Goal: Task Accomplishment & Management: Use online tool/utility

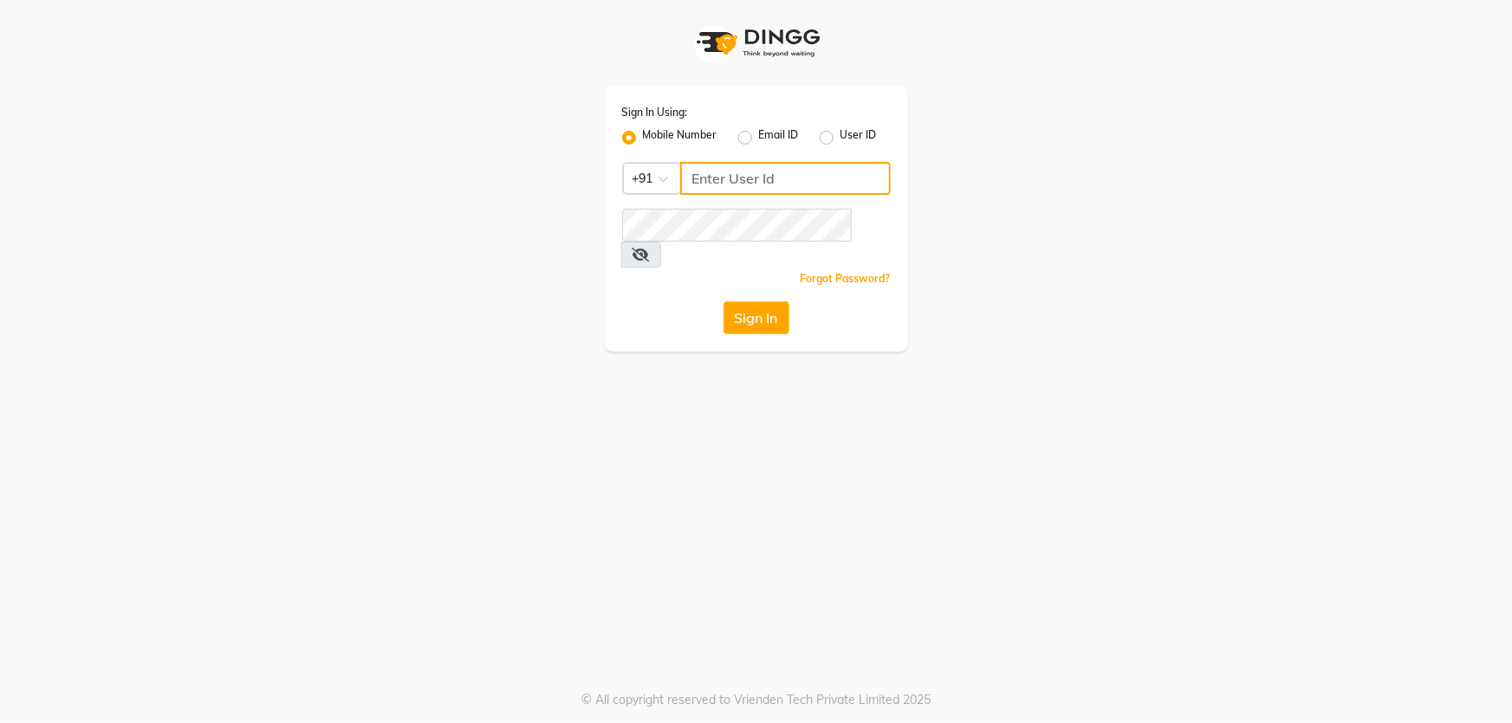
click at [722, 187] on input "Username" at bounding box center [785, 178] width 210 height 33
type input "8928162368"
click at [774, 301] on button "Sign In" at bounding box center [756, 317] width 66 height 33
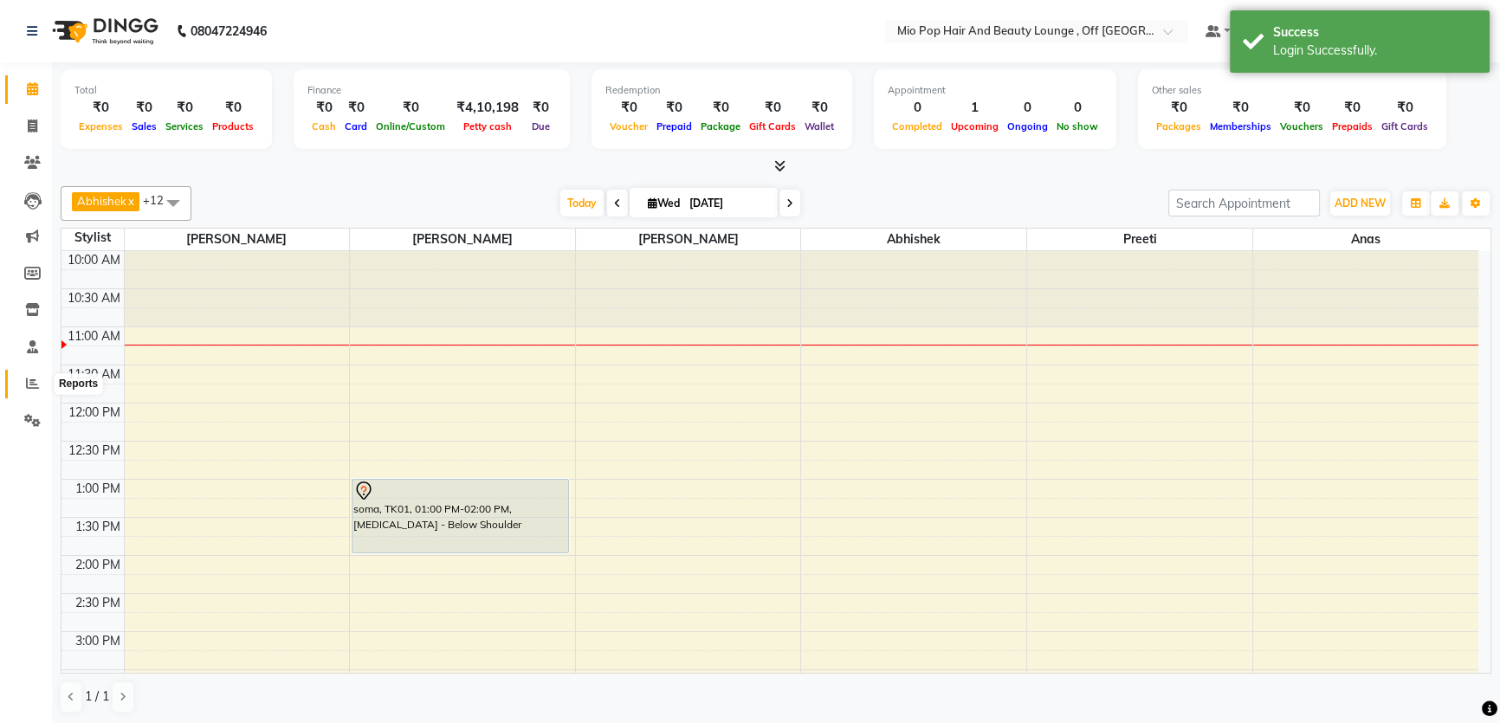
click at [25, 375] on span at bounding box center [32, 384] width 30 height 20
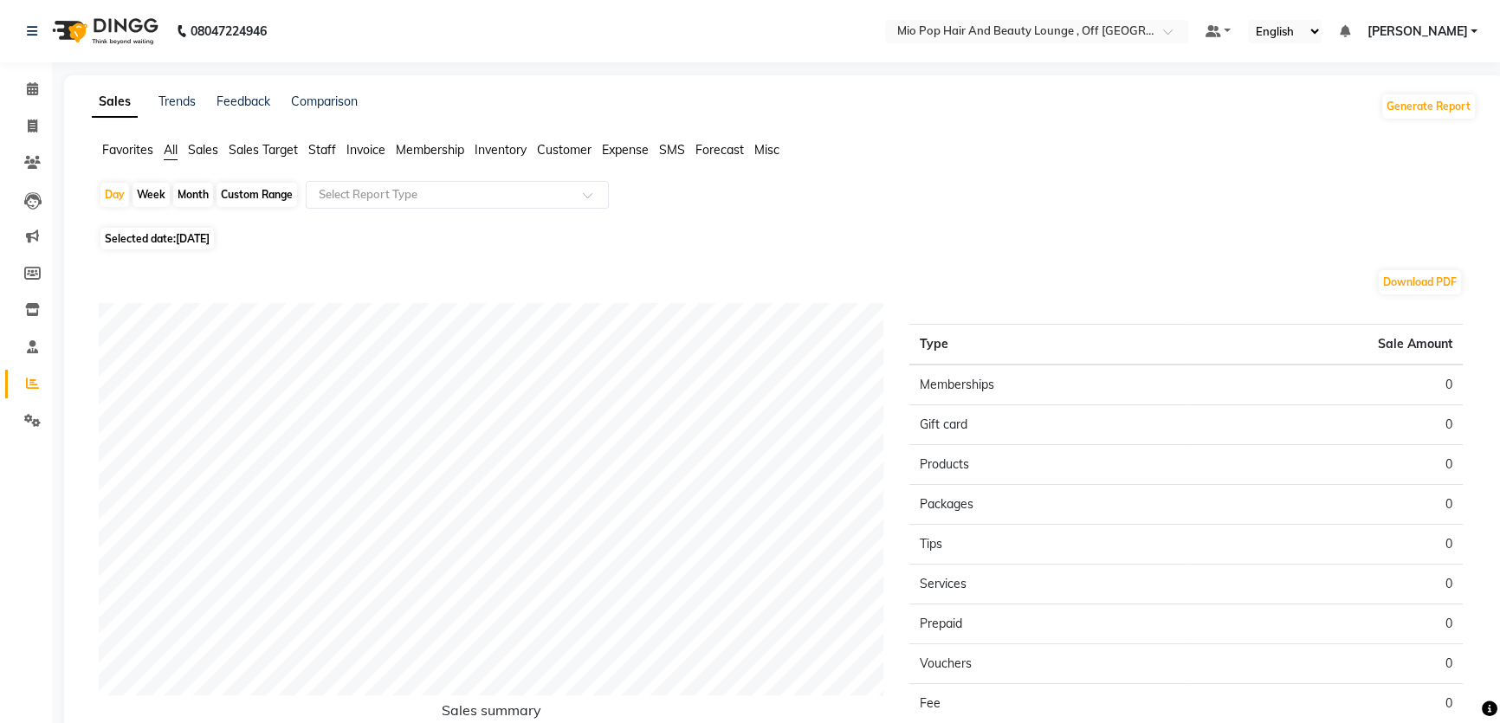
click at [195, 191] on div "Month" at bounding box center [193, 195] width 40 height 24
select select "9"
select select "2025"
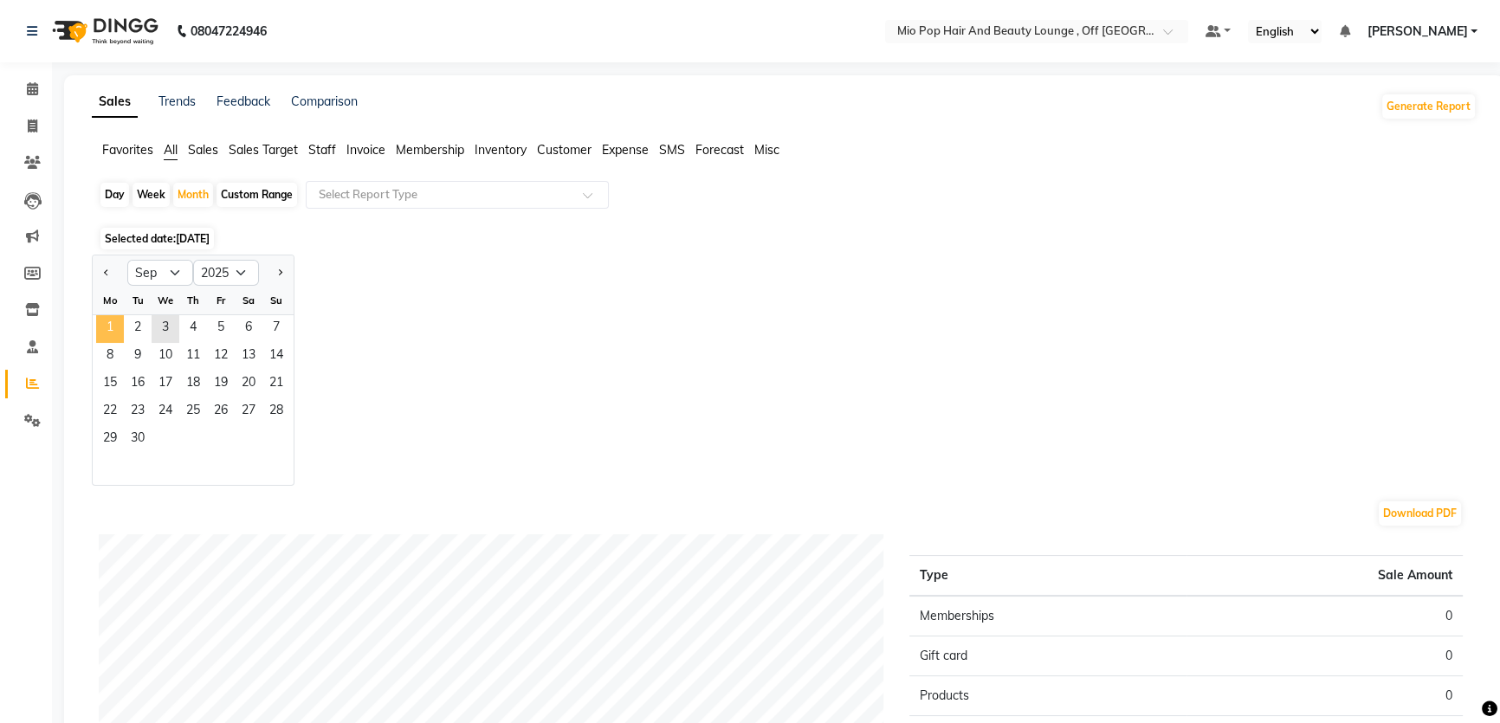
click at [119, 325] on span "1" at bounding box center [110, 329] width 28 height 28
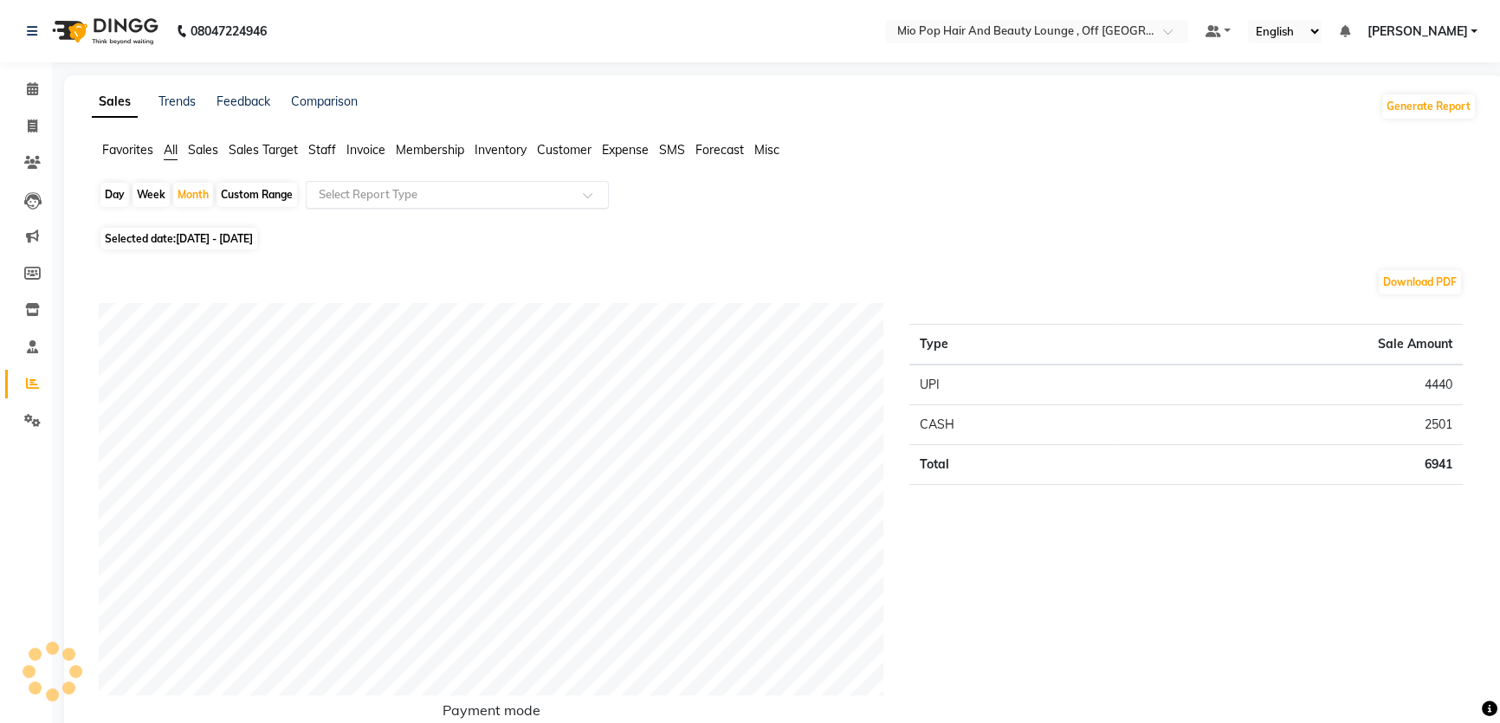
click at [353, 186] on input "text" at bounding box center [439, 194] width 249 height 17
click at [324, 147] on span "Staff" at bounding box center [322, 150] width 28 height 16
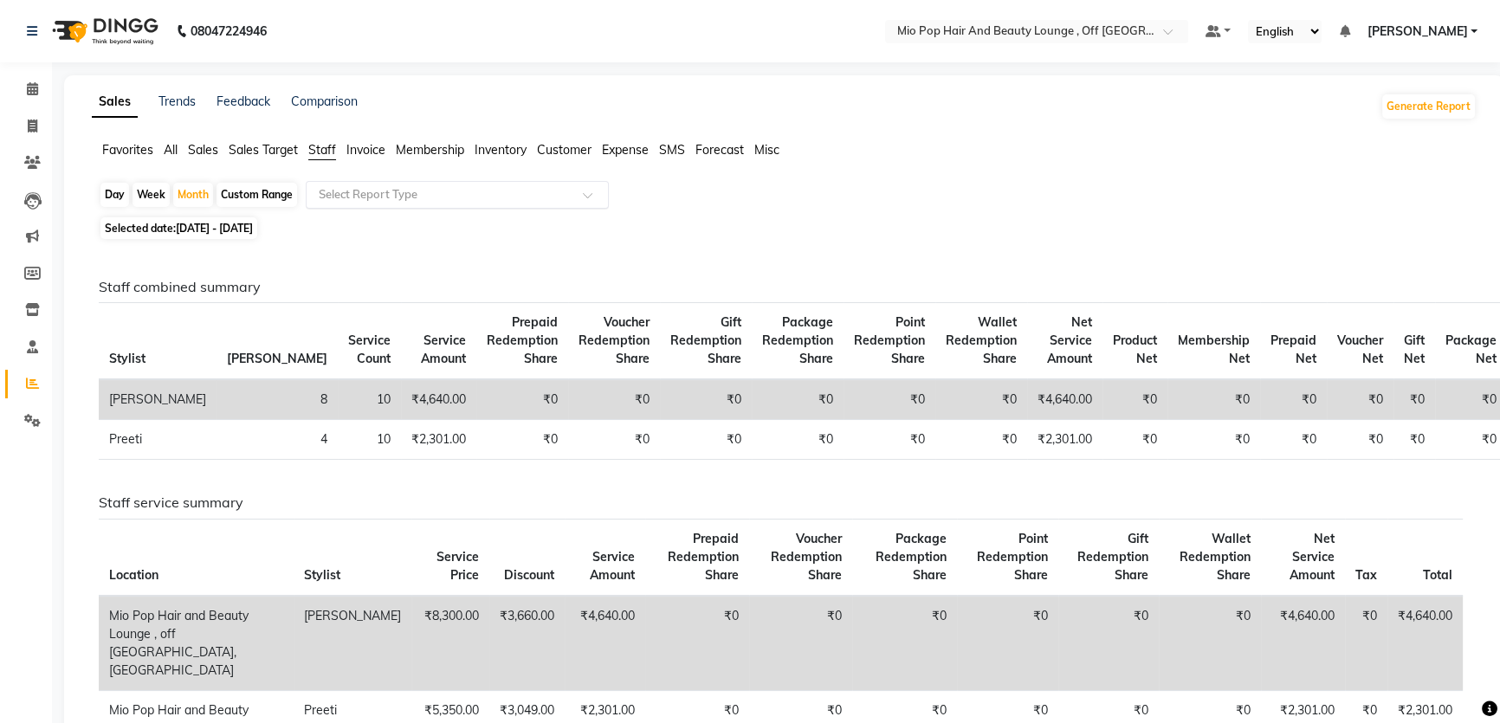
click at [338, 190] on input "text" at bounding box center [439, 194] width 249 height 17
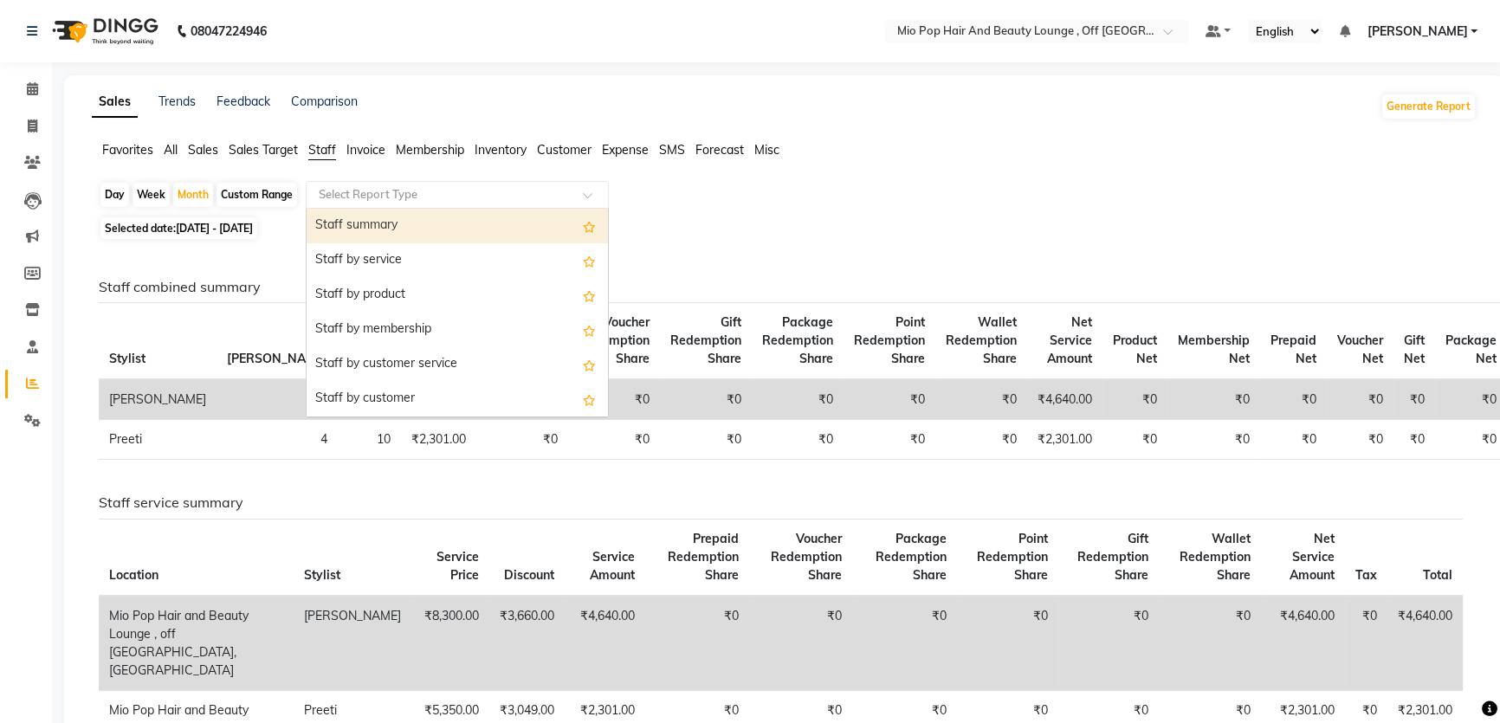
click at [368, 224] on div "Staff summary" at bounding box center [457, 226] width 301 height 35
select select "full_report"
select select "csv"
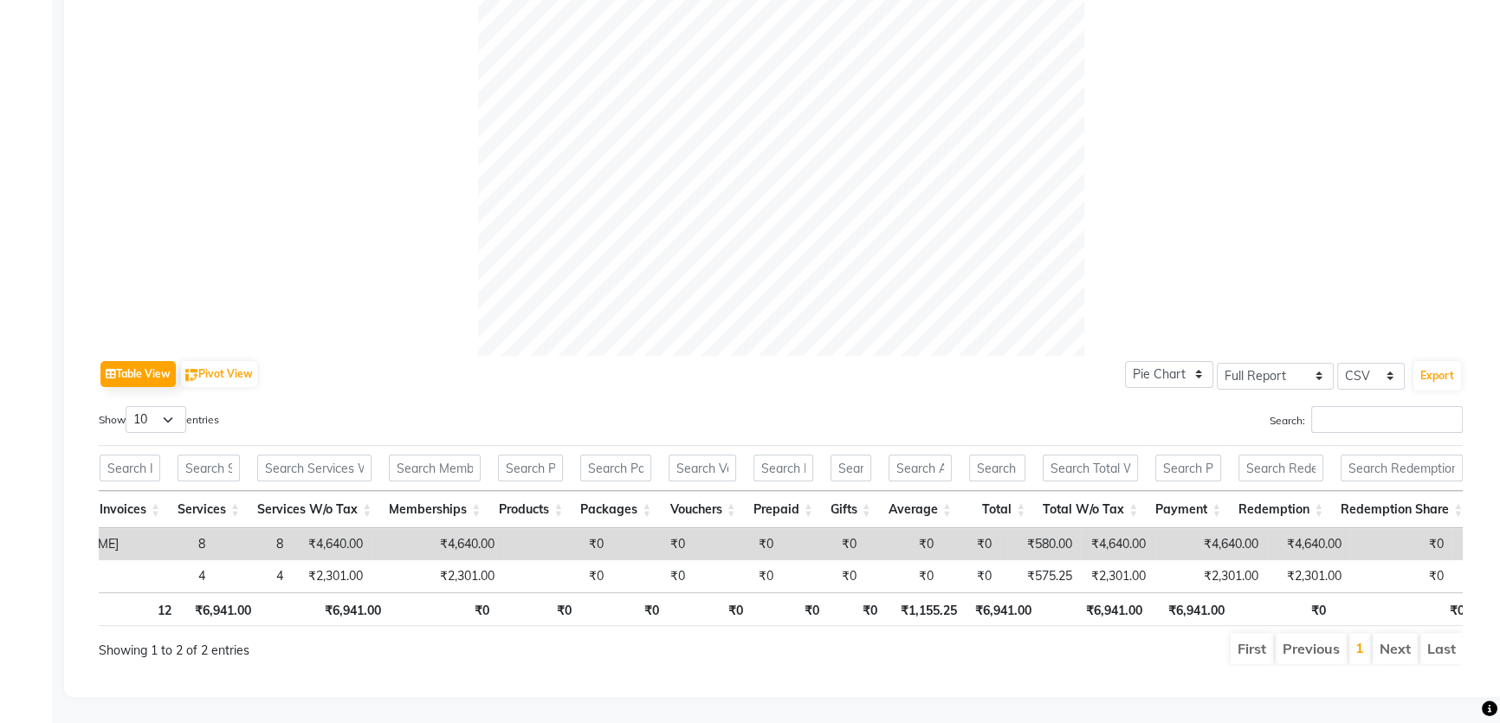
scroll to position [0, 667]
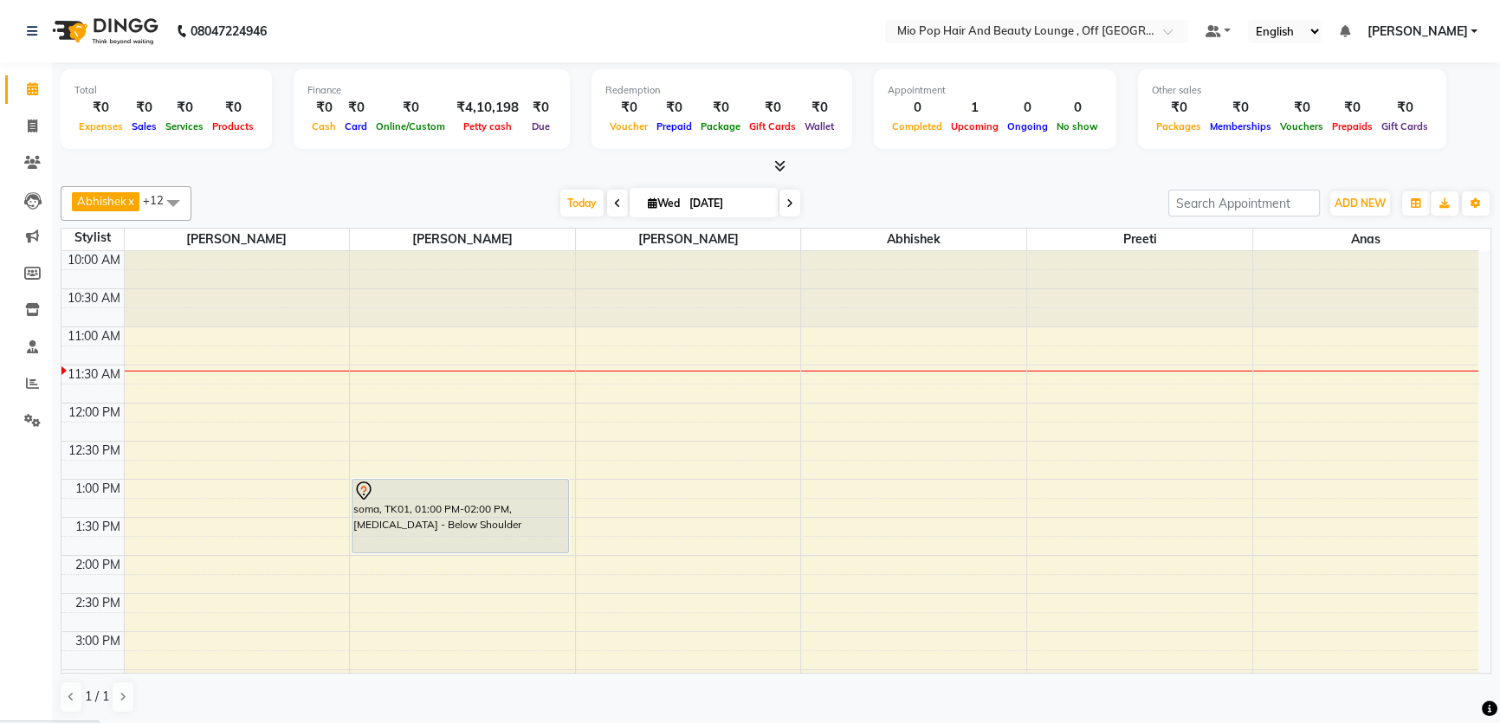
drag, startPoint x: 0, startPoint y: 754, endPoint x: 2, endPoint y: 645, distance: 108.3
click at [0, 722] on html "08047224946 Select Location × Mio Pop Hair And Beauty Lounge , Off New Link Roa…" at bounding box center [750, 361] width 1500 height 723
click at [490, 240] on span "[PERSON_NAME]" at bounding box center [462, 240] width 225 height 22
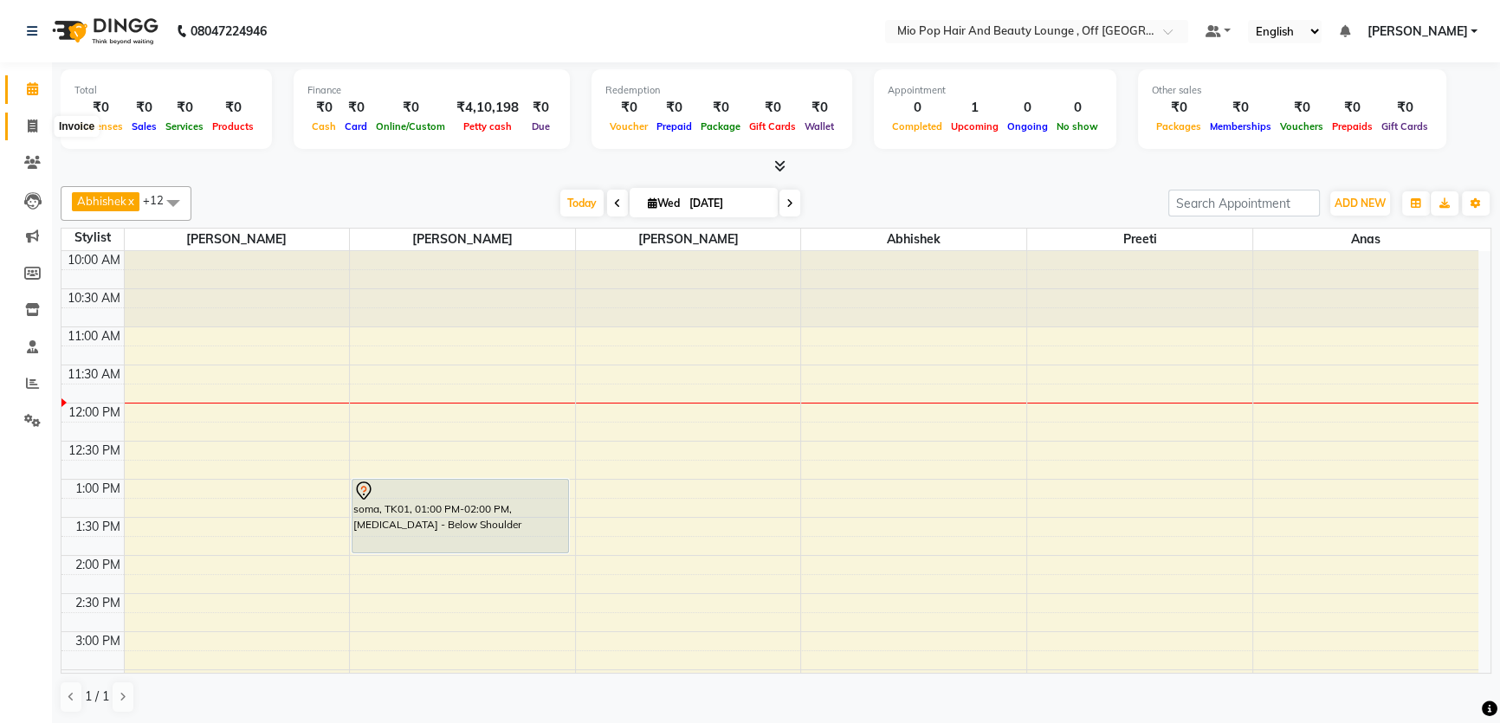
click at [26, 128] on span at bounding box center [32, 127] width 30 height 20
select select "6567"
select select "service"
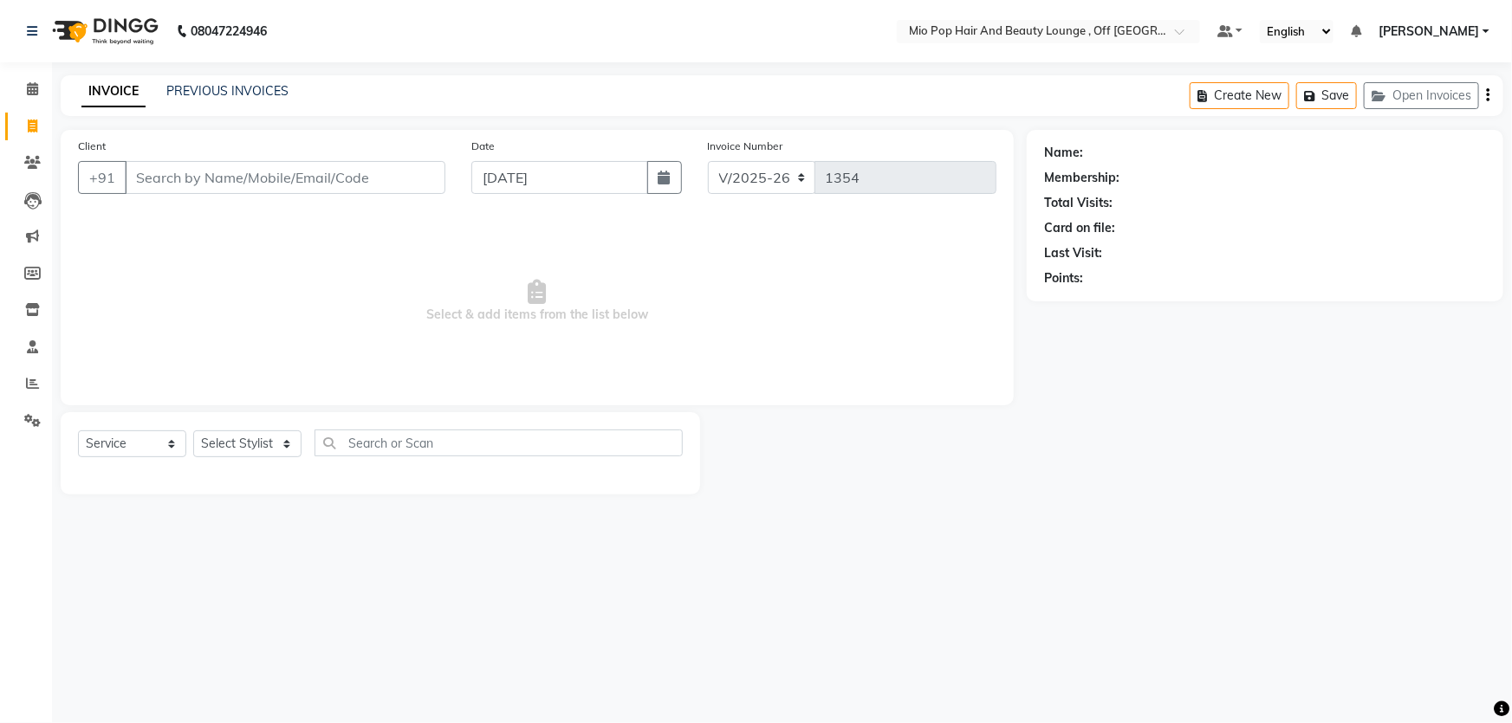
click at [234, 177] on input "Client" at bounding box center [285, 177] width 321 height 33
click at [241, 442] on select "Select Stylist Abhishek anas [PERSON_NAME] [PERSON_NAME] [PERSON_NAME] preeti […" at bounding box center [247, 444] width 108 height 27
select select "55180"
click at [193, 431] on select "Select Stylist Abhishek anas [PERSON_NAME] [PERSON_NAME] [PERSON_NAME] preeti […" at bounding box center [247, 444] width 108 height 27
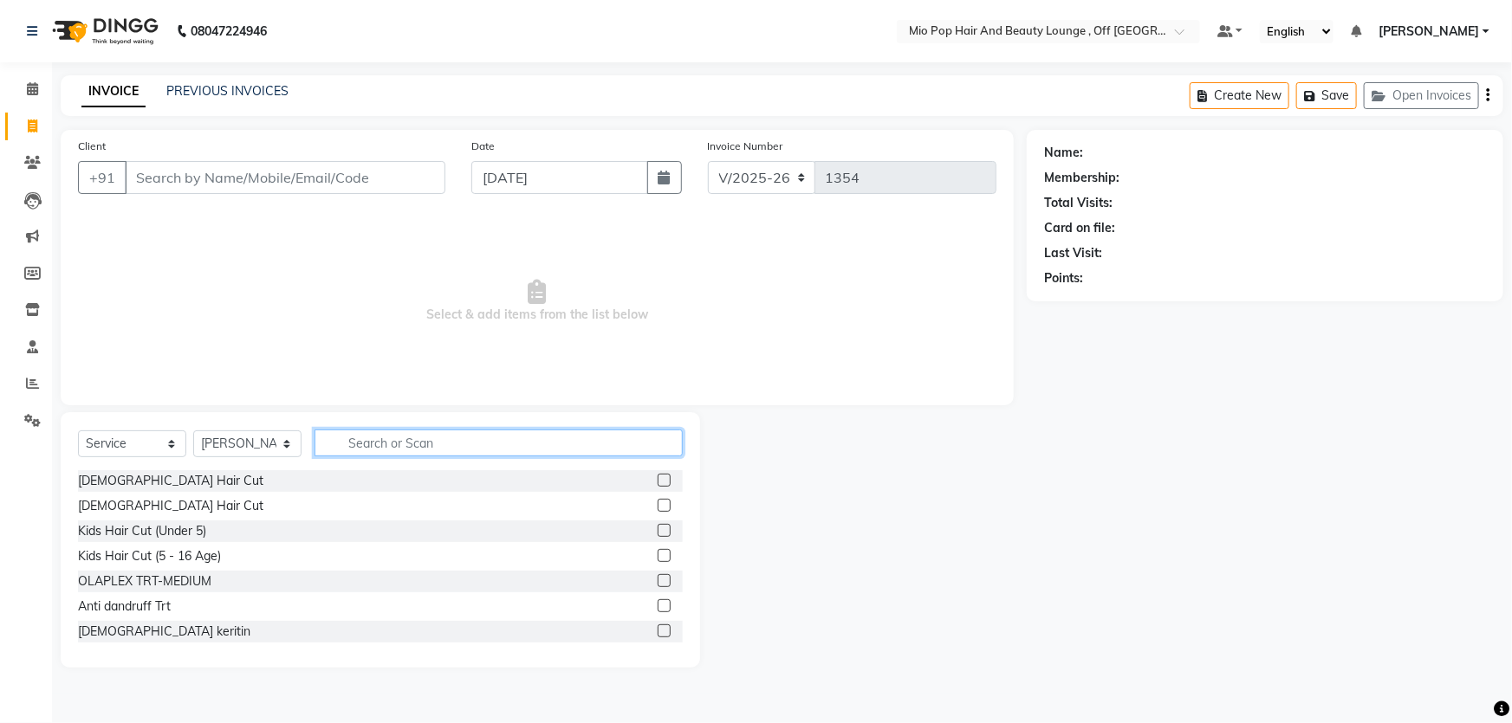
click at [372, 444] on input "text" at bounding box center [498, 443] width 368 height 27
type input "was"
click at [138, 557] on div "Regular Hair Wash - Long" at bounding box center [151, 556] width 146 height 18
checkbox input "false"
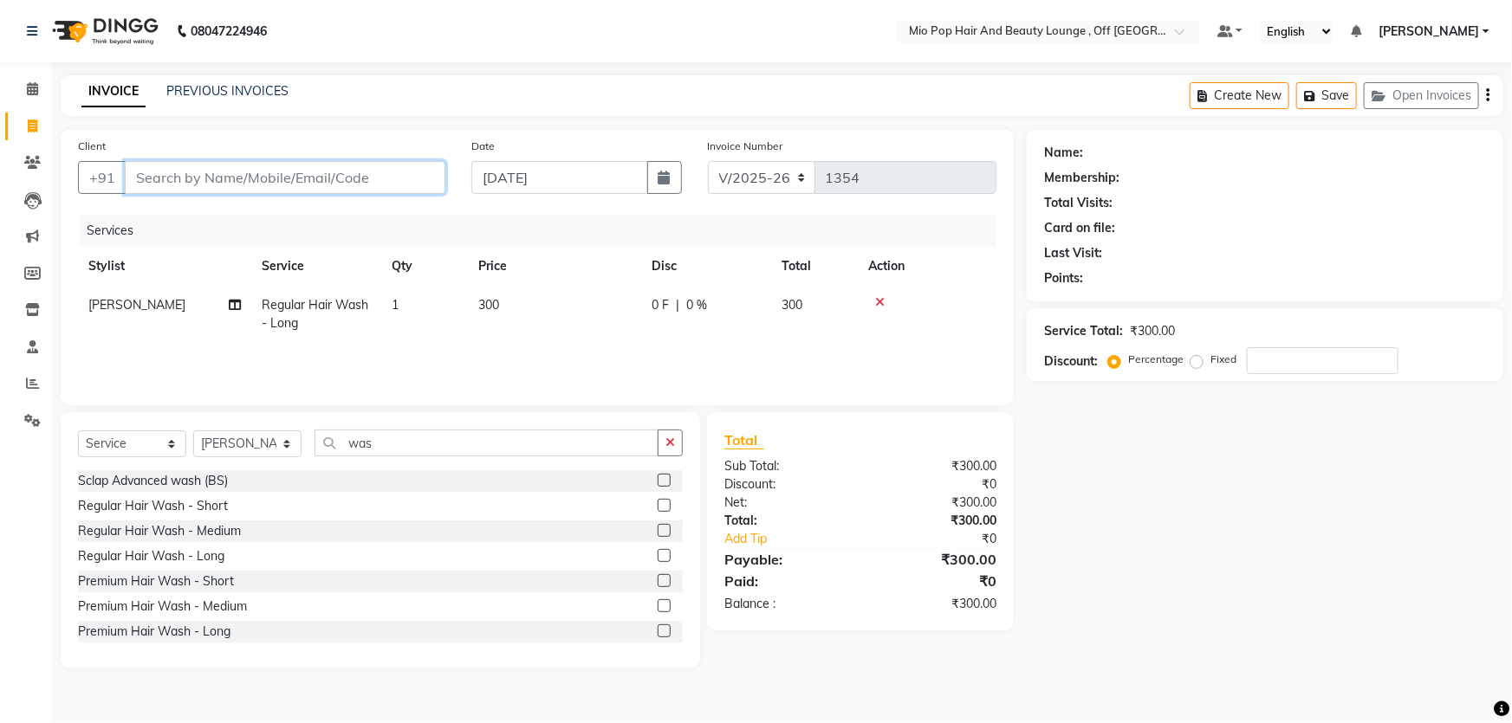
click at [234, 176] on input "Client" at bounding box center [285, 177] width 321 height 33
type input "8"
type input "0"
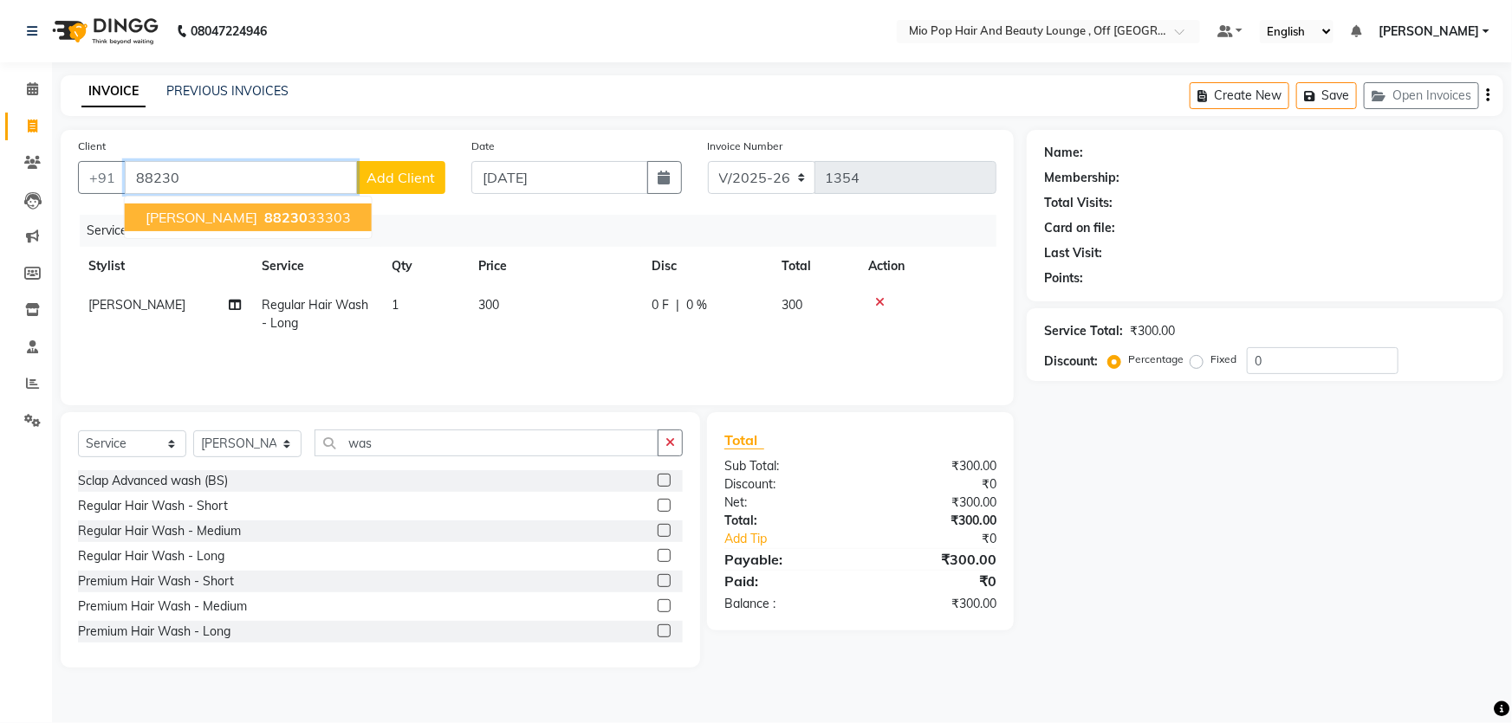
click at [264, 218] on span "88230" at bounding box center [285, 217] width 43 height 17
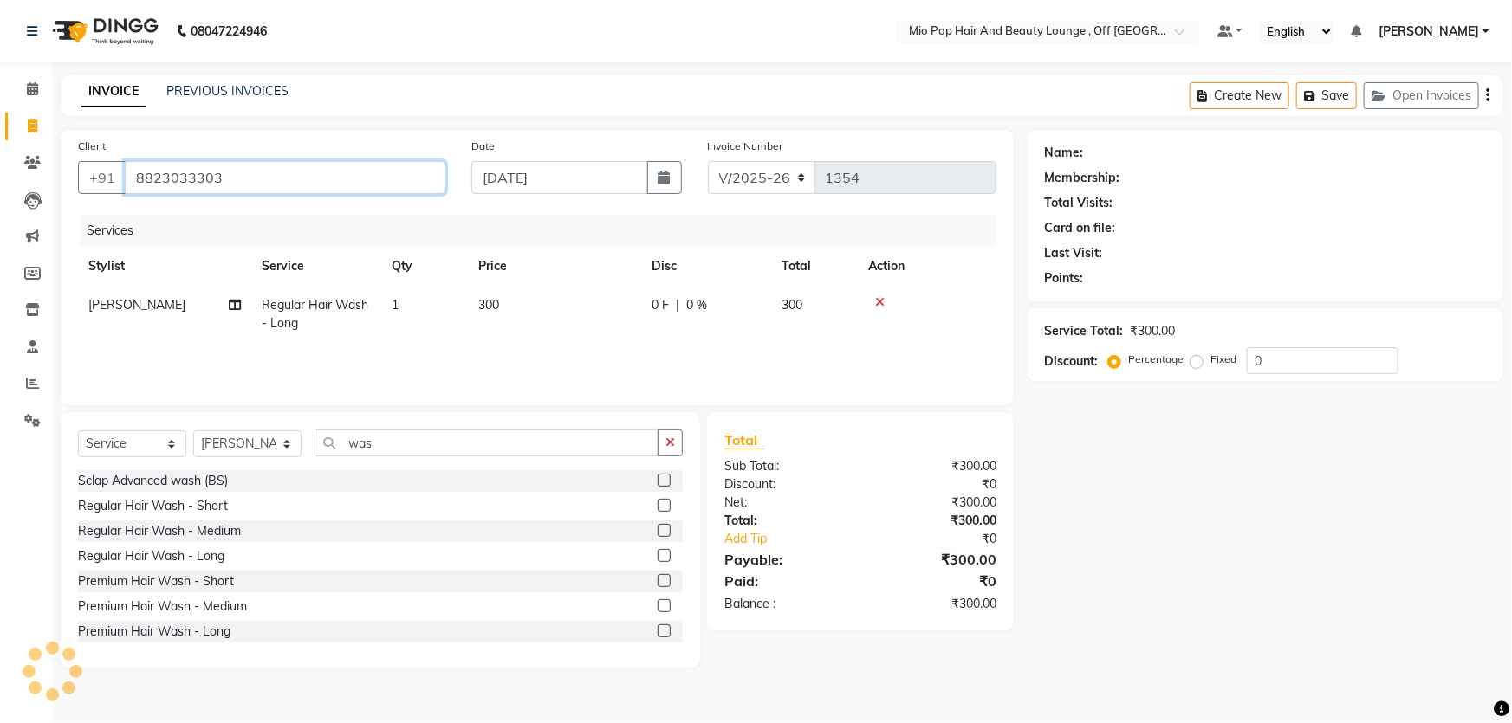
type input "8823033303"
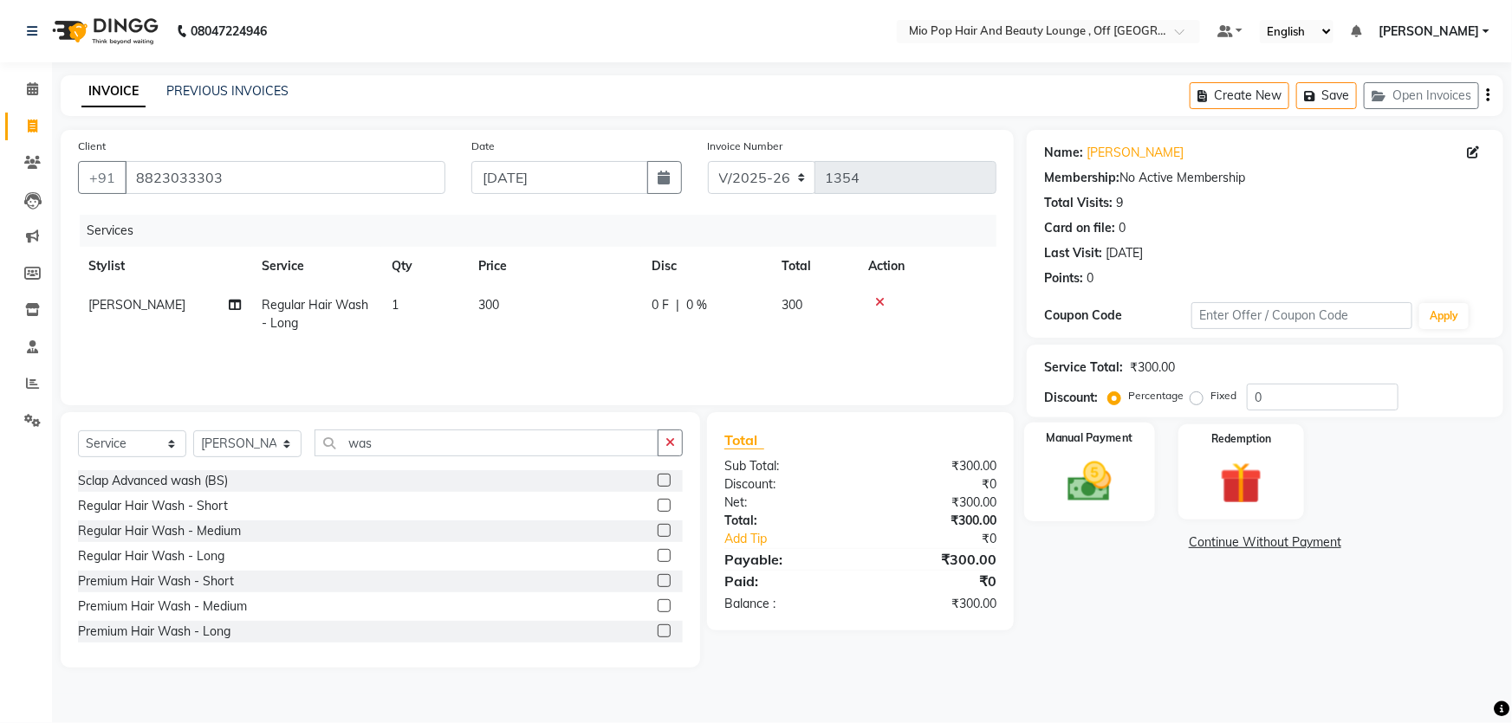
click at [1078, 485] on img at bounding box center [1089, 482] width 71 height 50
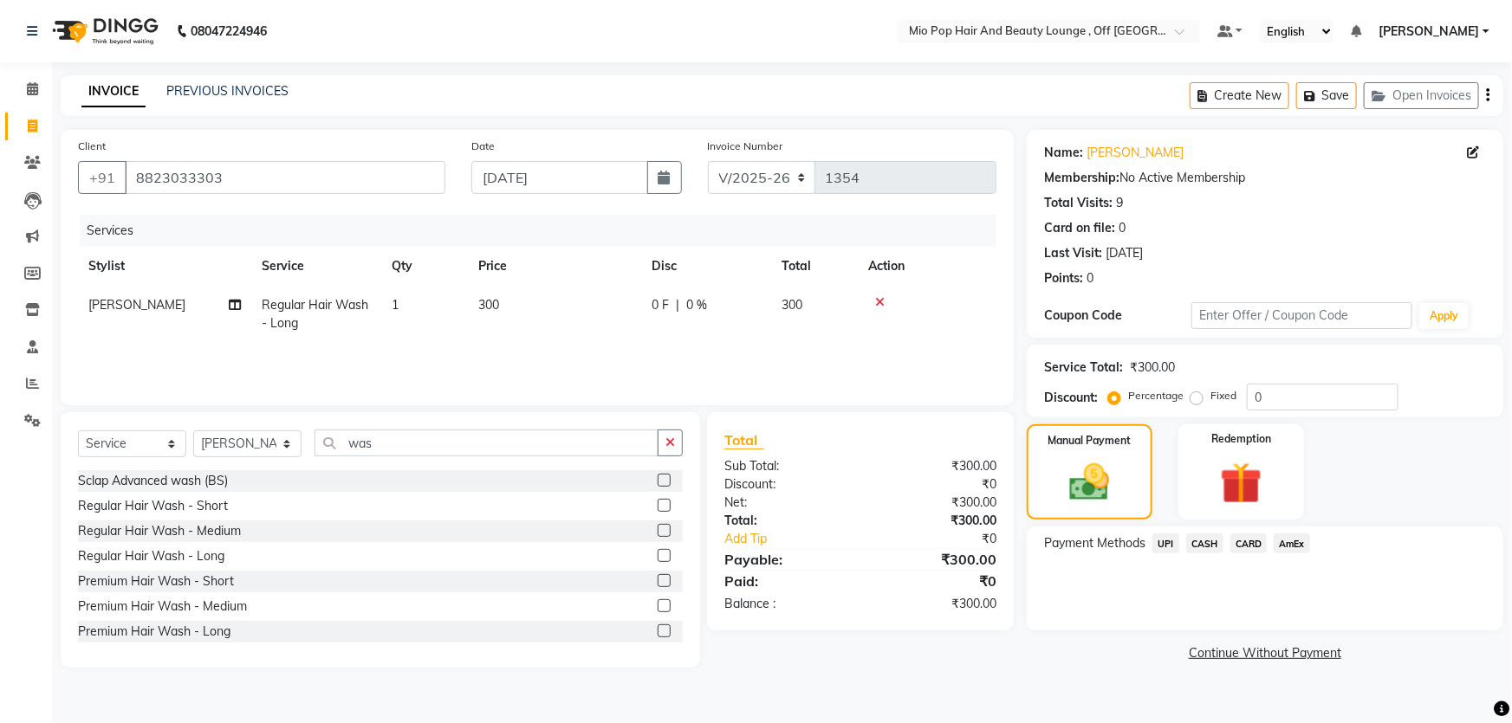
click at [1158, 547] on span "UPI" at bounding box center [1165, 544] width 27 height 20
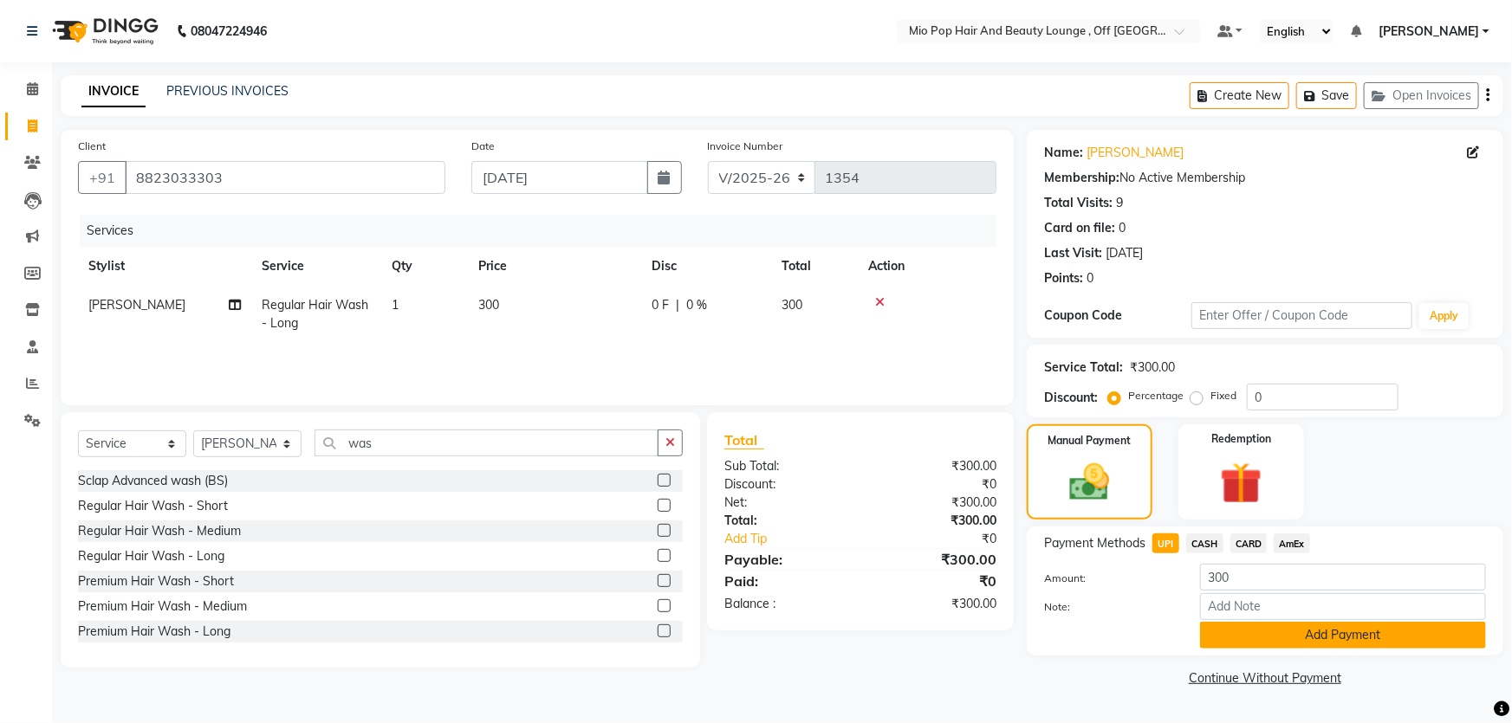
click at [1273, 633] on button "Add Payment" at bounding box center [1343, 635] width 286 height 27
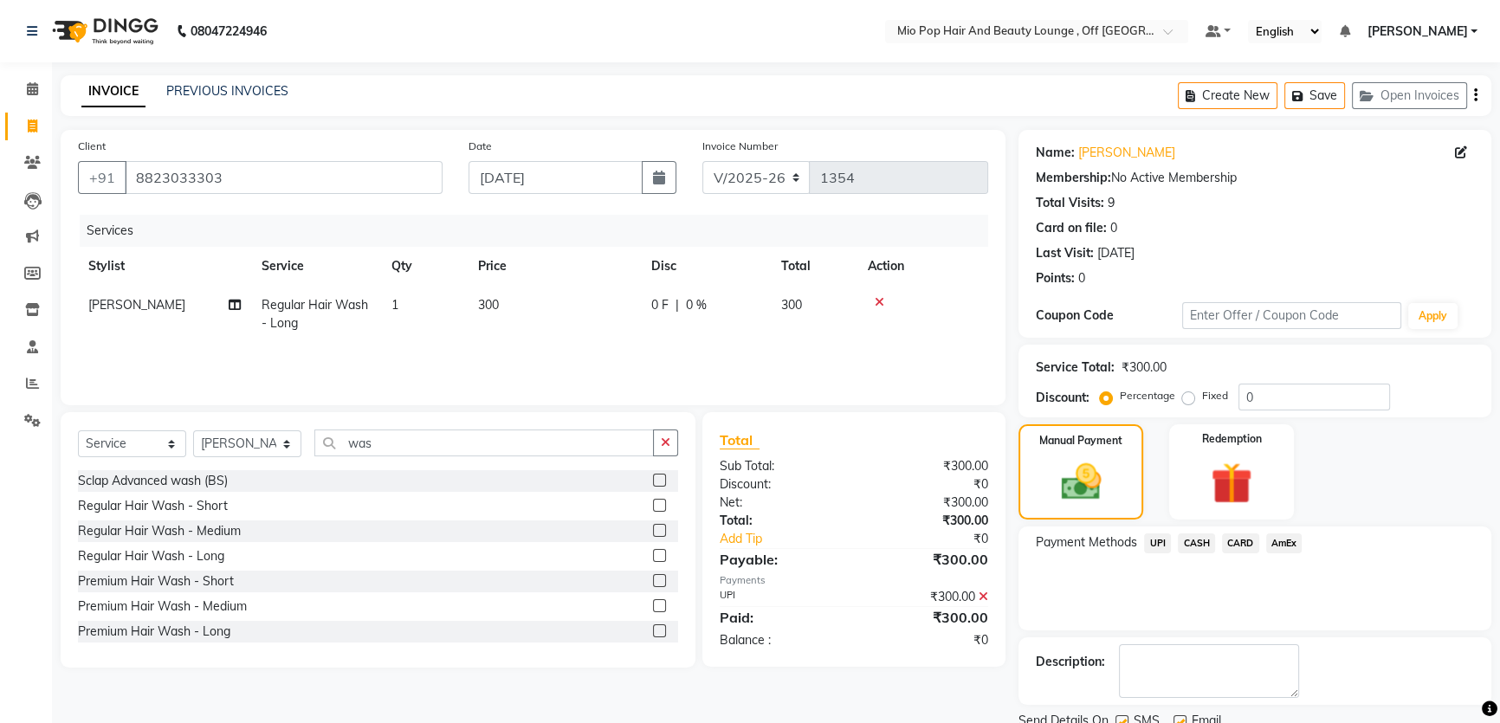
scroll to position [65, 0]
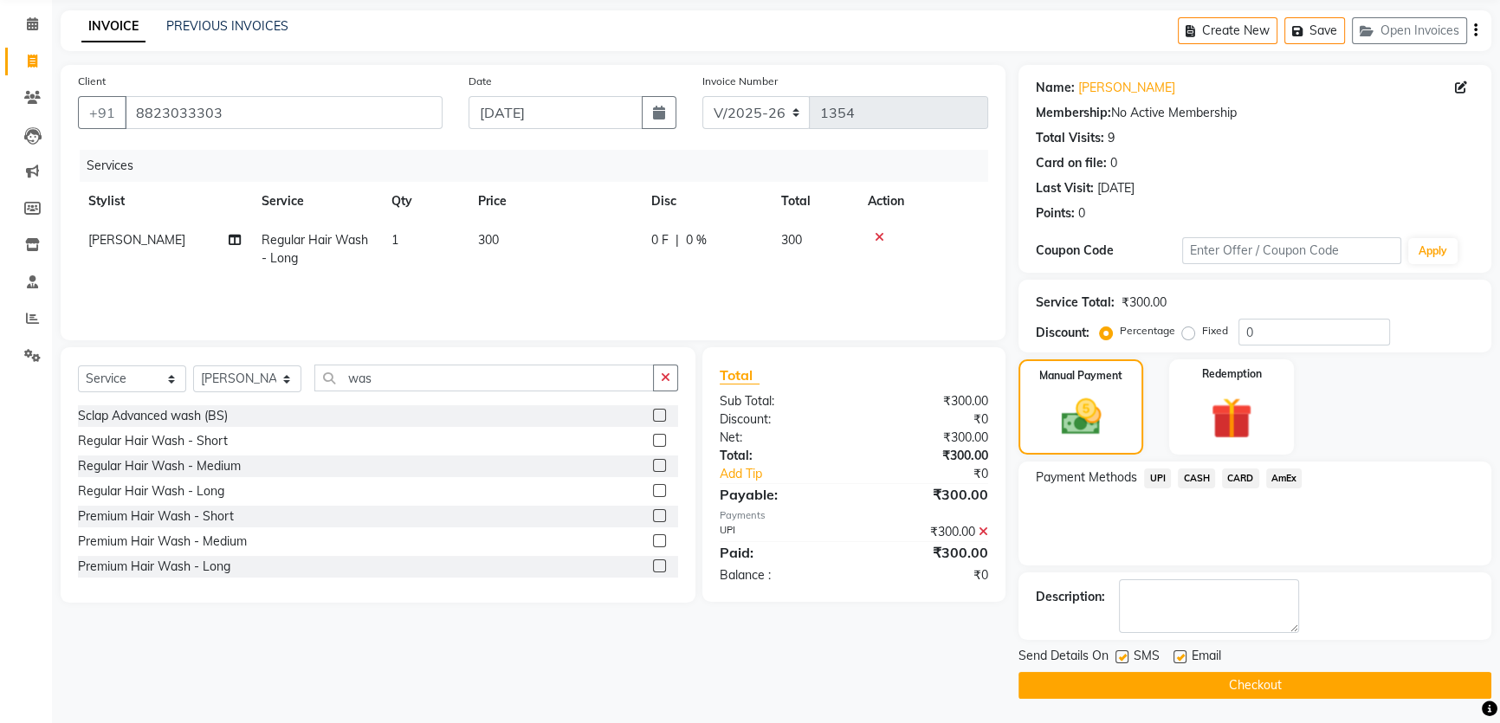
click at [1244, 677] on button "Checkout" at bounding box center [1255, 685] width 473 height 27
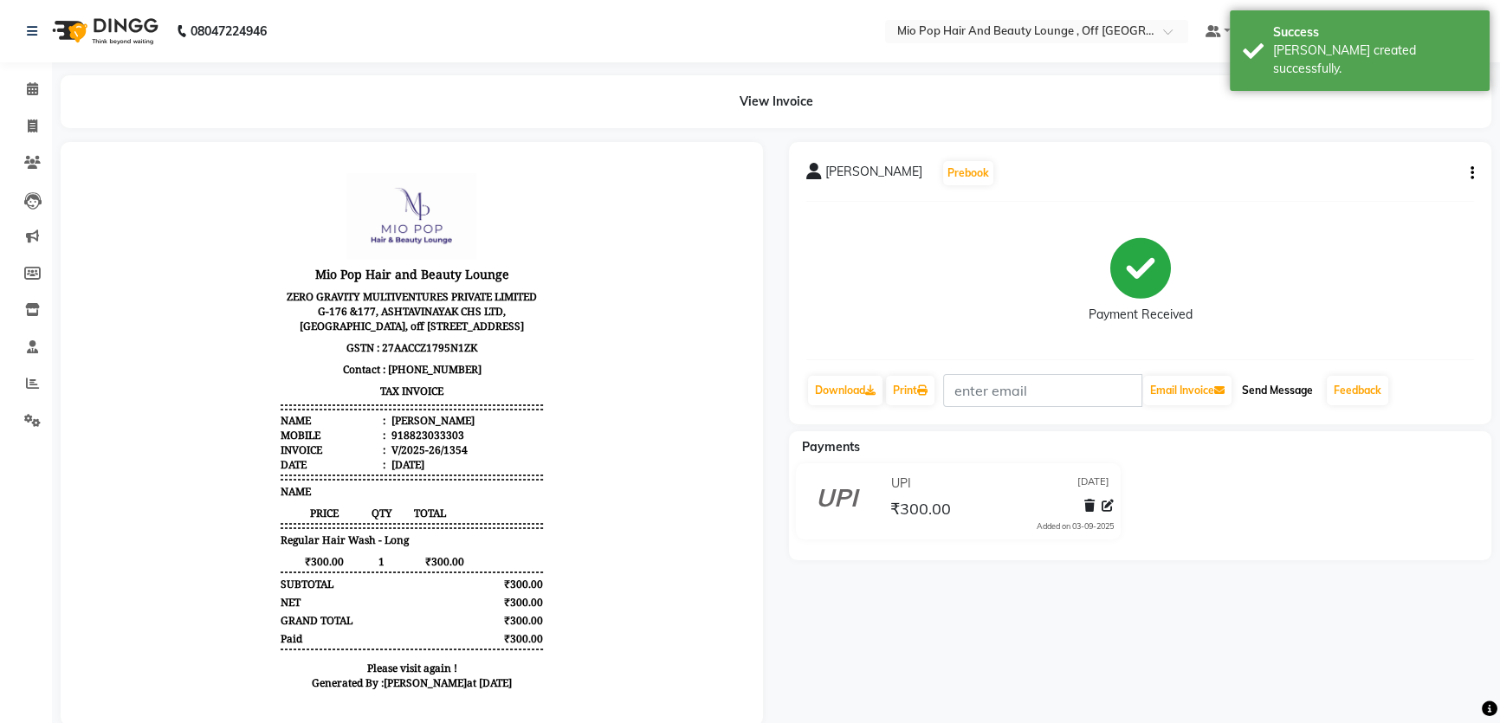
click at [1273, 379] on button "Send Message" at bounding box center [1277, 390] width 85 height 29
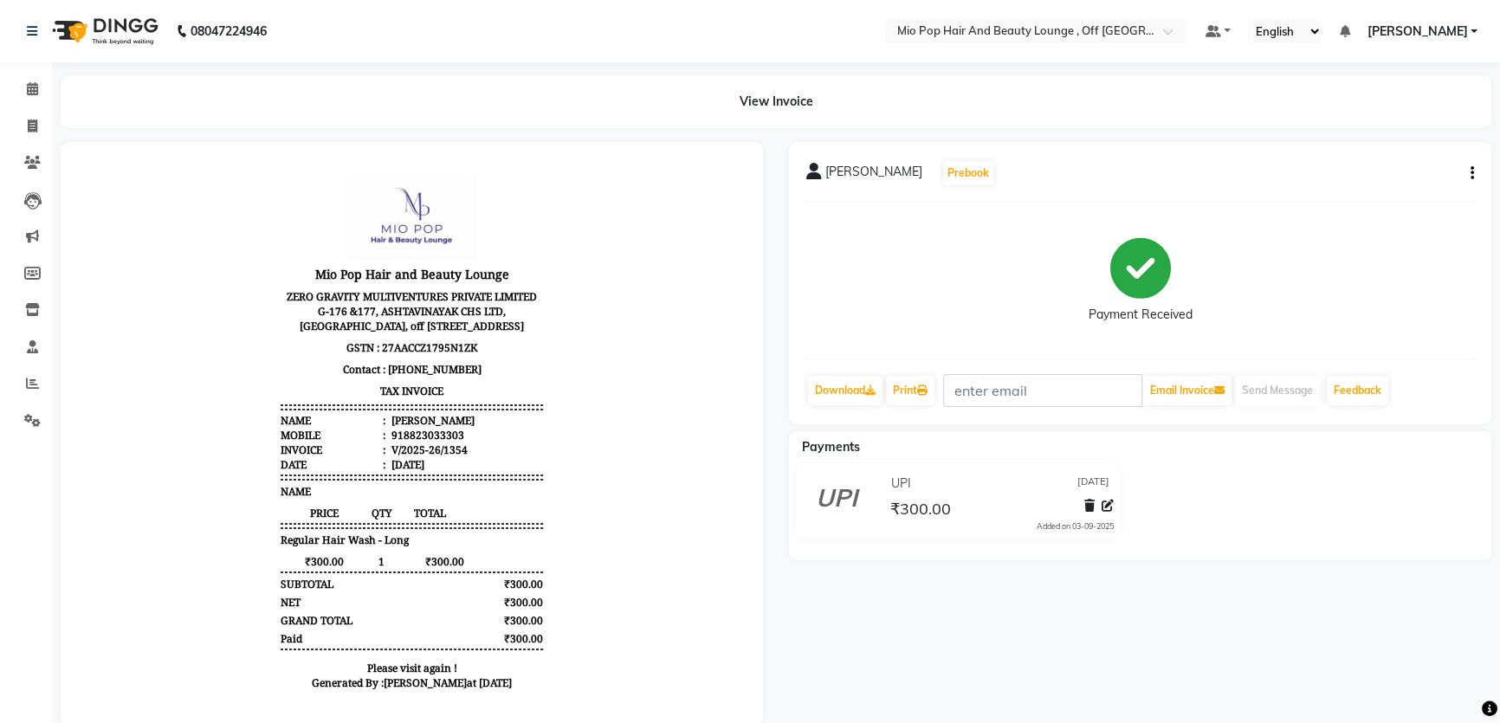
select select "6567"
select select "service"
